Goal: Task Accomplishment & Management: Manage account settings

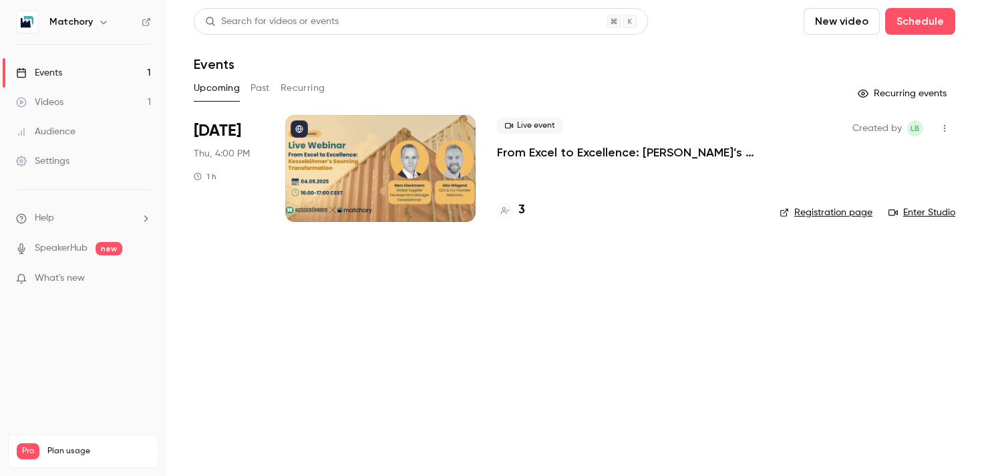
click at [375, 198] on div at bounding box center [380, 168] width 190 height 107
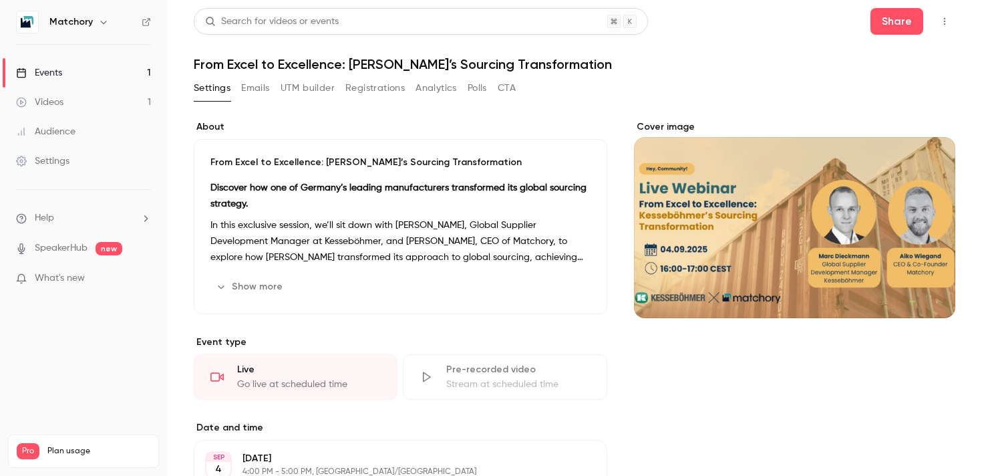
click at [325, 91] on button "UTM builder" at bounding box center [308, 87] width 54 height 21
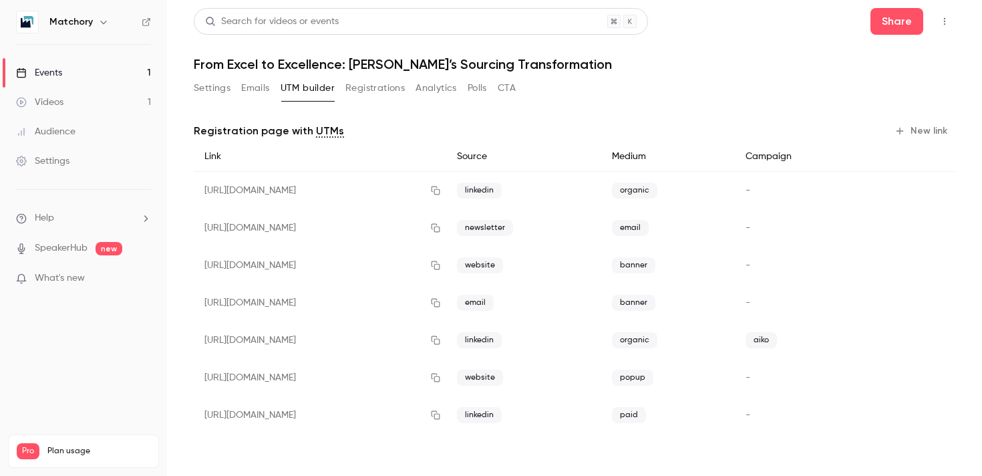
click at [260, 94] on button "Emails" at bounding box center [255, 87] width 28 height 21
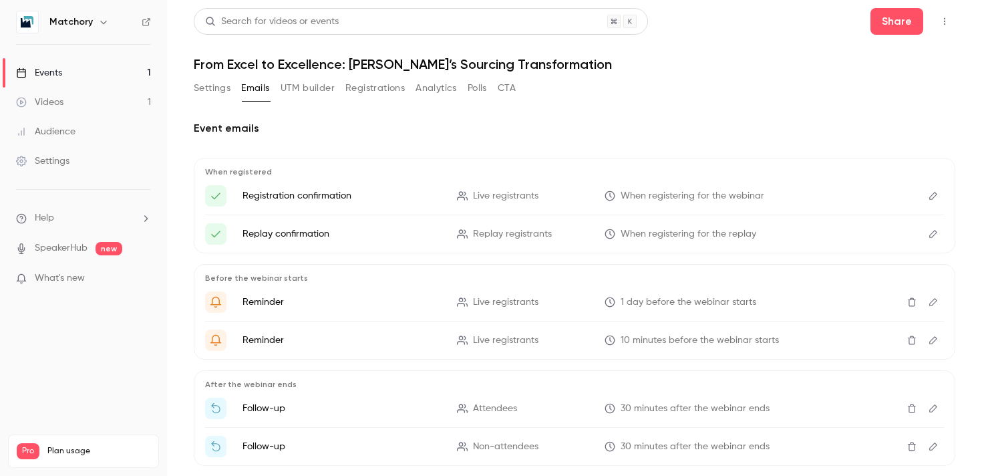
click at [403, 94] on button "Registrations" at bounding box center [374, 87] width 59 height 21
